Goal: Task Accomplishment & Management: Complete application form

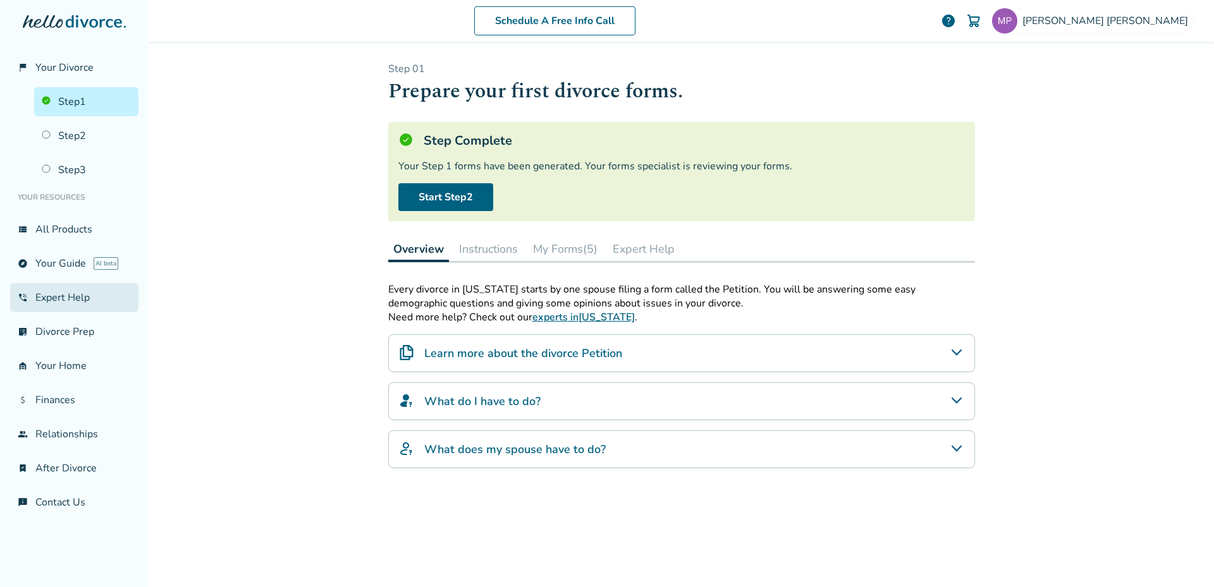
click at [63, 298] on link "phone_in_talk Expert Help" at bounding box center [74, 297] width 128 height 29
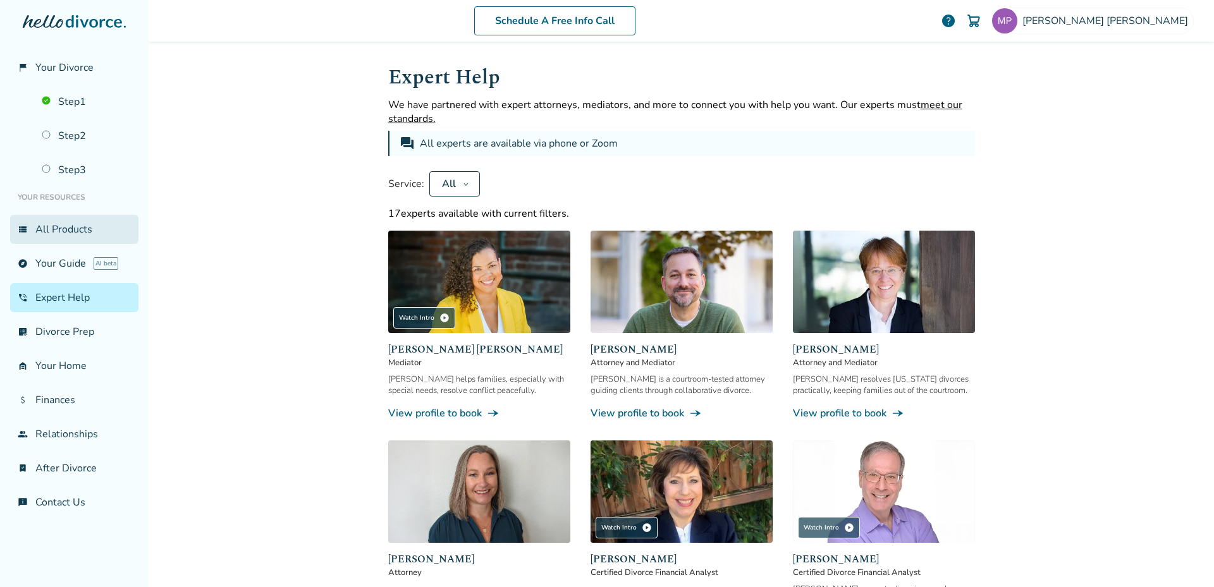
click at [28, 228] on link "view_list All Products" at bounding box center [74, 229] width 128 height 29
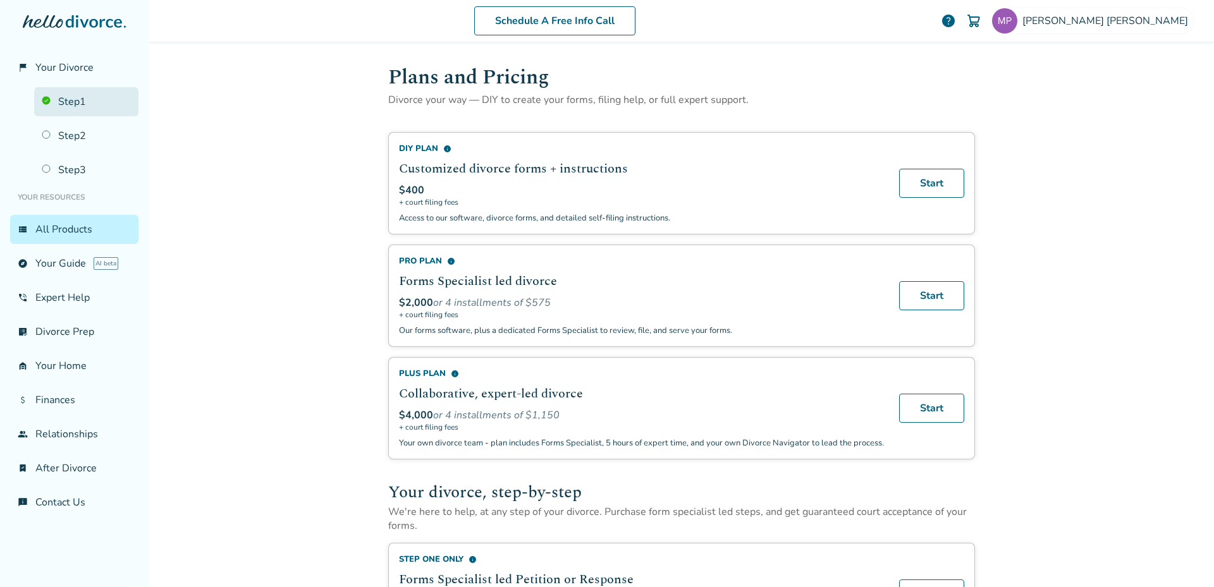
click at [72, 101] on link "Step 1" at bounding box center [86, 101] width 104 height 29
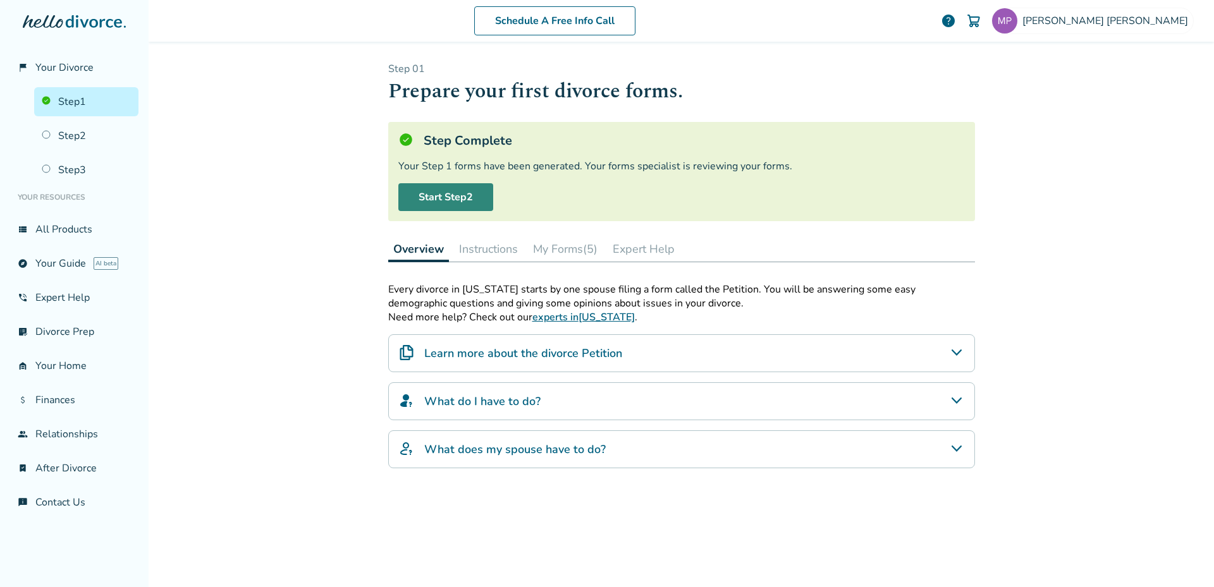
click at [441, 199] on link "Start Step 2" at bounding box center [445, 197] width 95 height 28
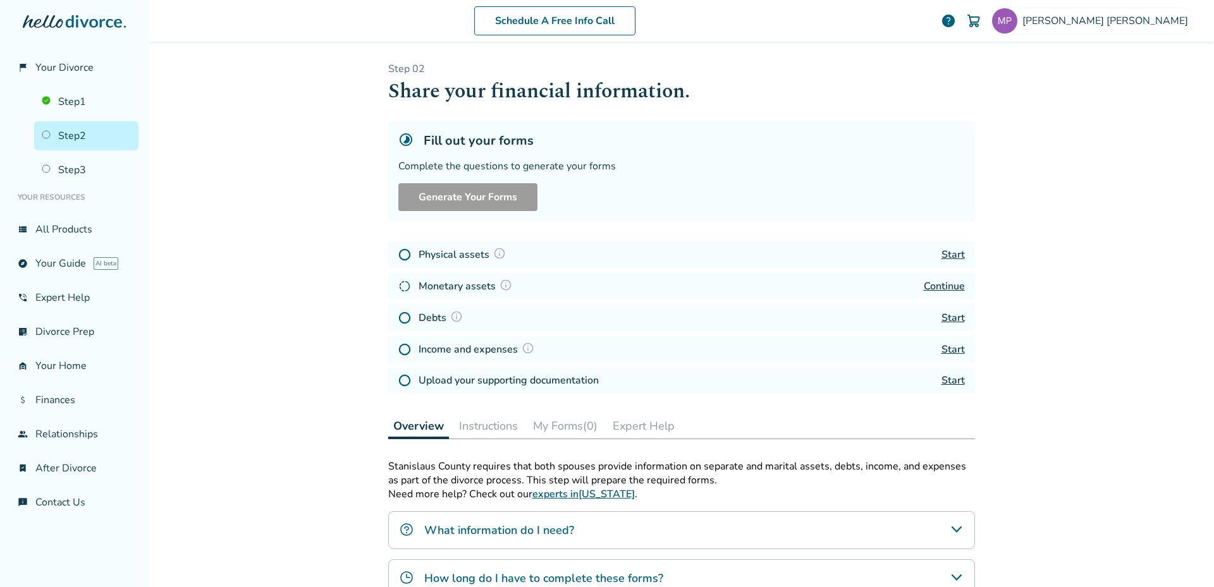
click at [945, 287] on link "Continue" at bounding box center [944, 286] width 41 height 14
